Goal: Information Seeking & Learning: Learn about a topic

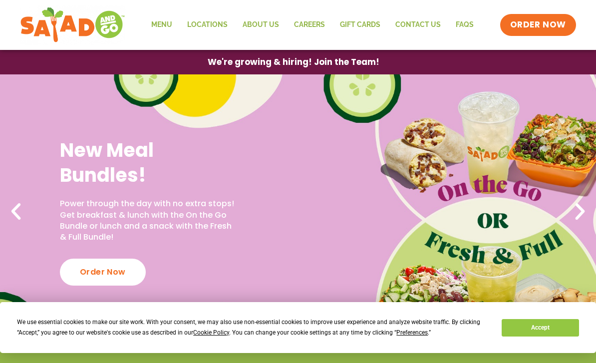
click at [163, 30] on link "Menu" at bounding box center [162, 24] width 36 height 23
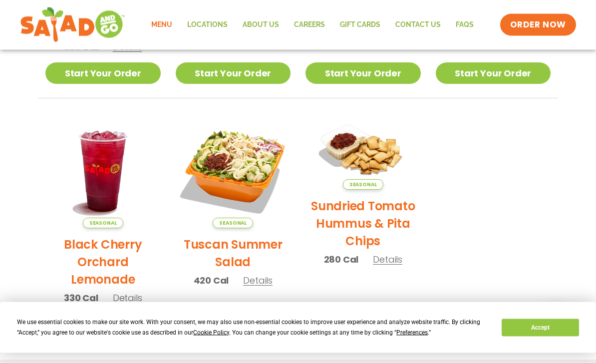
scroll to position [420, 0]
click at [238, 164] on img at bounding box center [233, 170] width 115 height 115
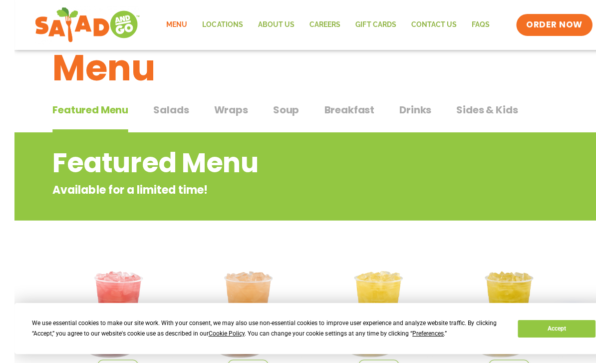
scroll to position [0, 0]
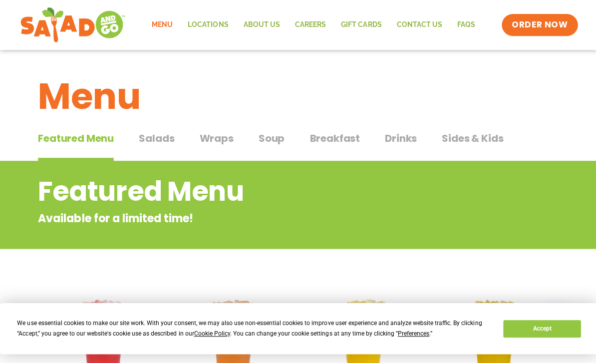
click at [160, 136] on span "Salads" at bounding box center [155, 137] width 35 height 15
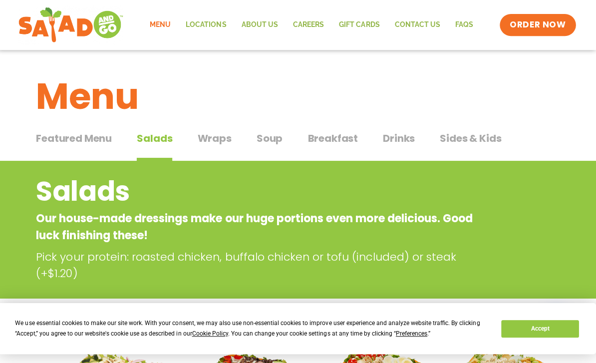
click at [210, 137] on span "Wraps" at bounding box center [216, 137] width 34 height 15
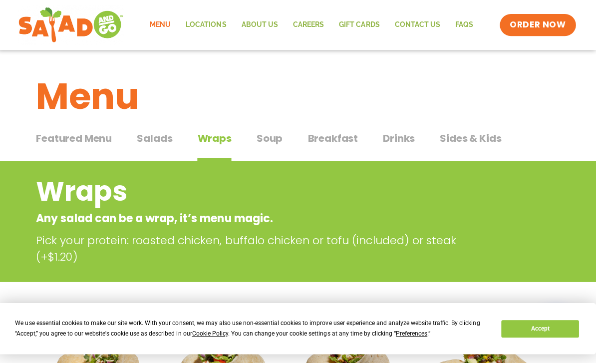
click at [271, 125] on div "Menu" at bounding box center [298, 88] width 596 height 77
click at [269, 138] on span "Soup" at bounding box center [271, 137] width 26 height 15
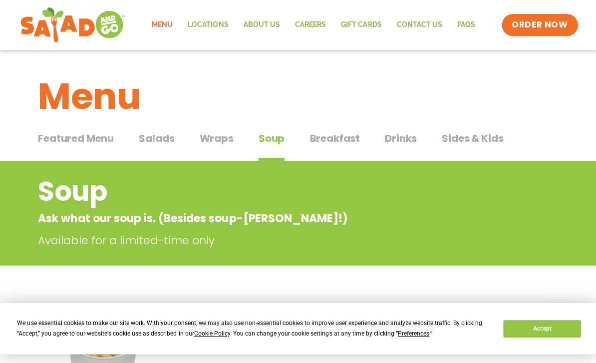
click at [331, 133] on span "Breakfast" at bounding box center [334, 137] width 50 height 15
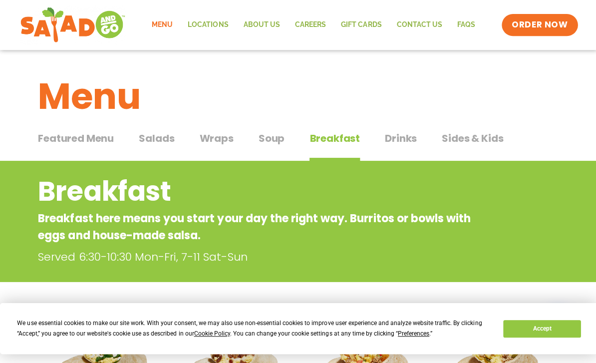
click at [404, 131] on span "Drinks" at bounding box center [400, 137] width 32 height 15
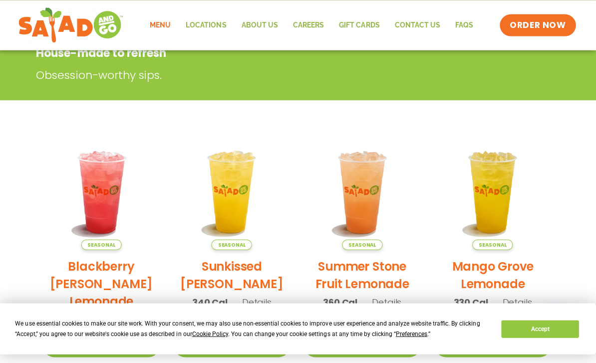
scroll to position [164, 0]
